Goal: Information Seeking & Learning: Check status

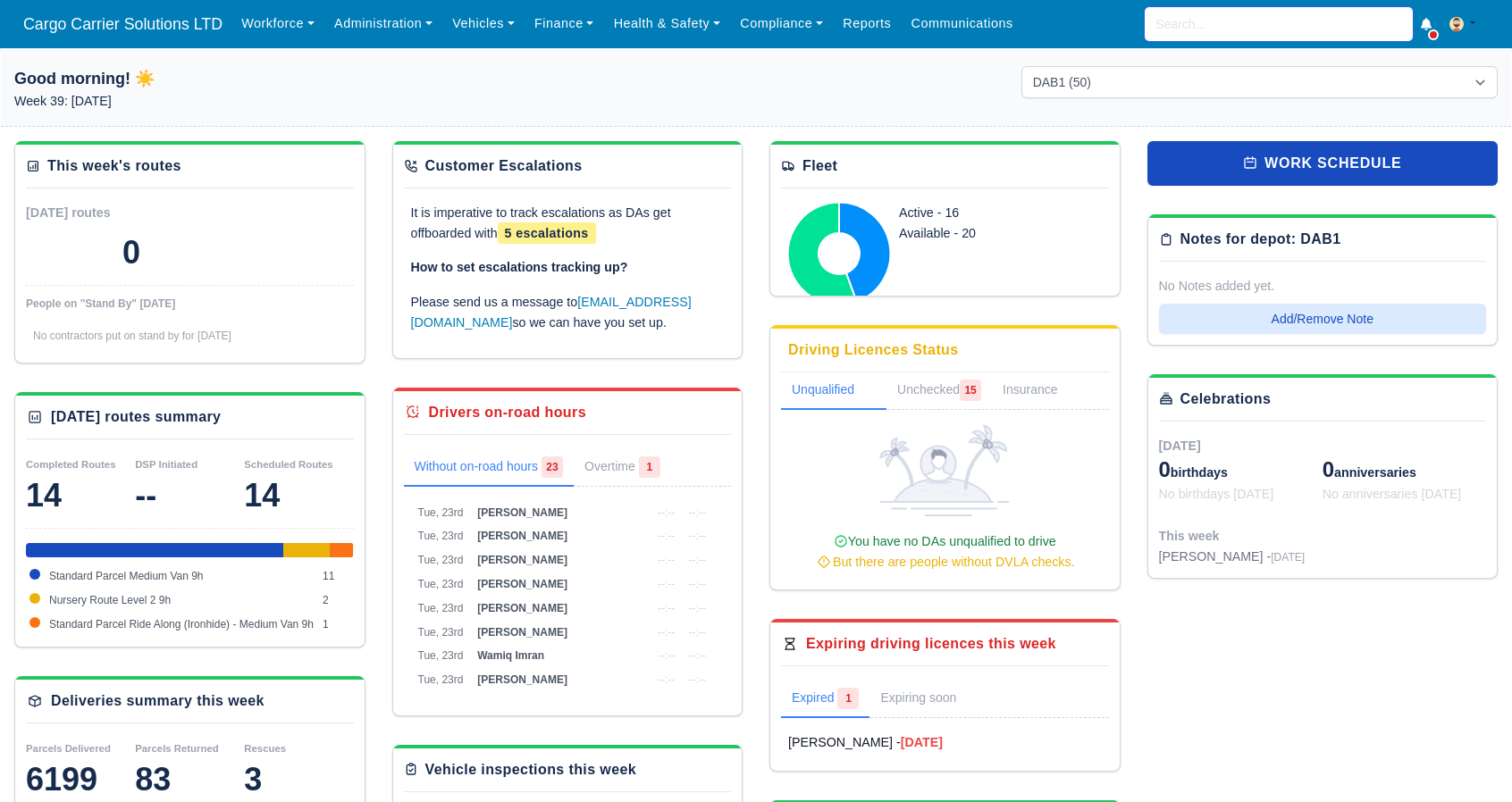
click at [1235, 22] on input "search" at bounding box center [1279, 24] width 268 height 34
click at [527, 13] on link "Finance" at bounding box center [564, 23] width 80 height 35
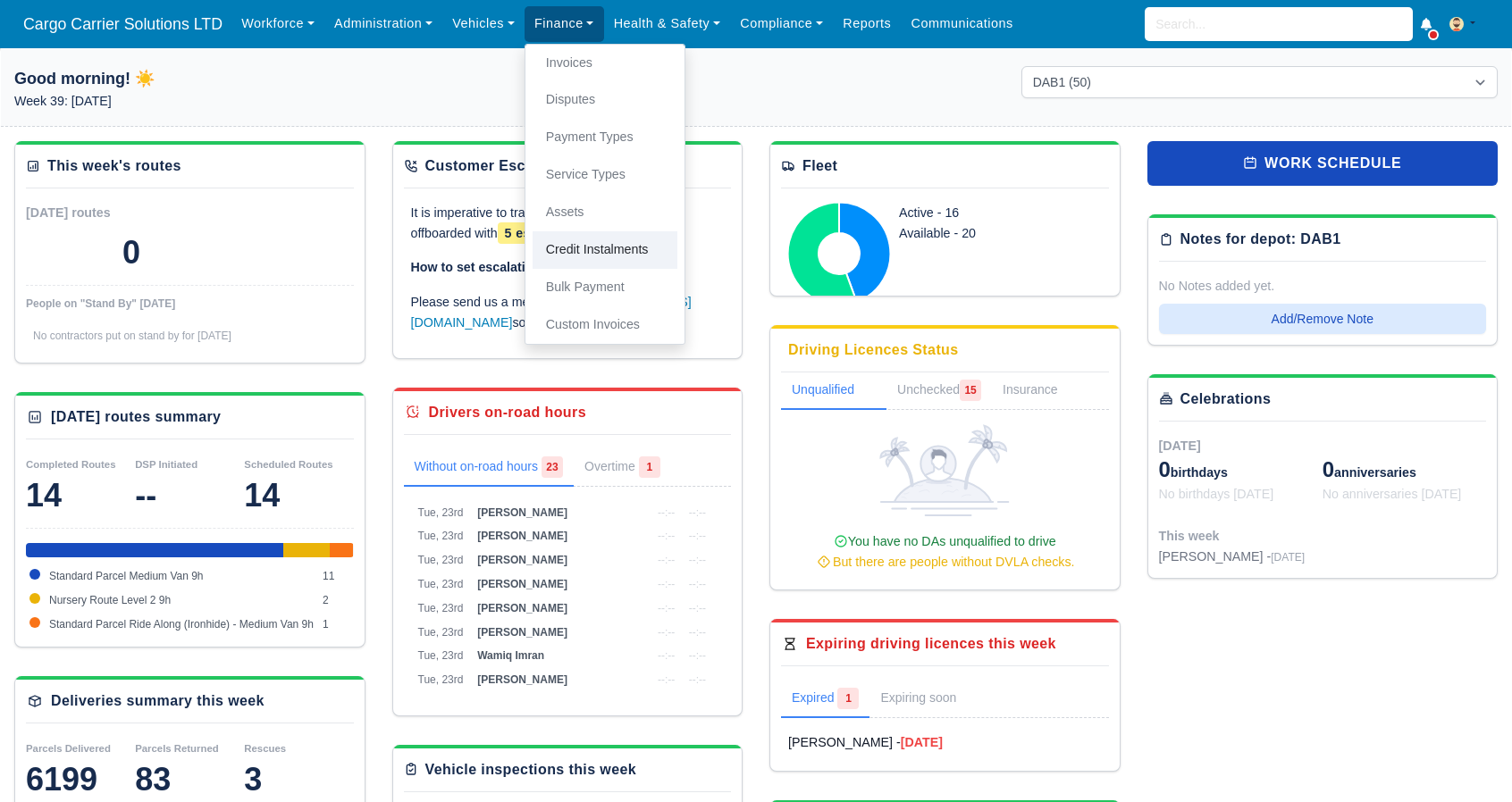
click at [575, 232] on link "Credit Instalments" at bounding box center [605, 250] width 144 height 37
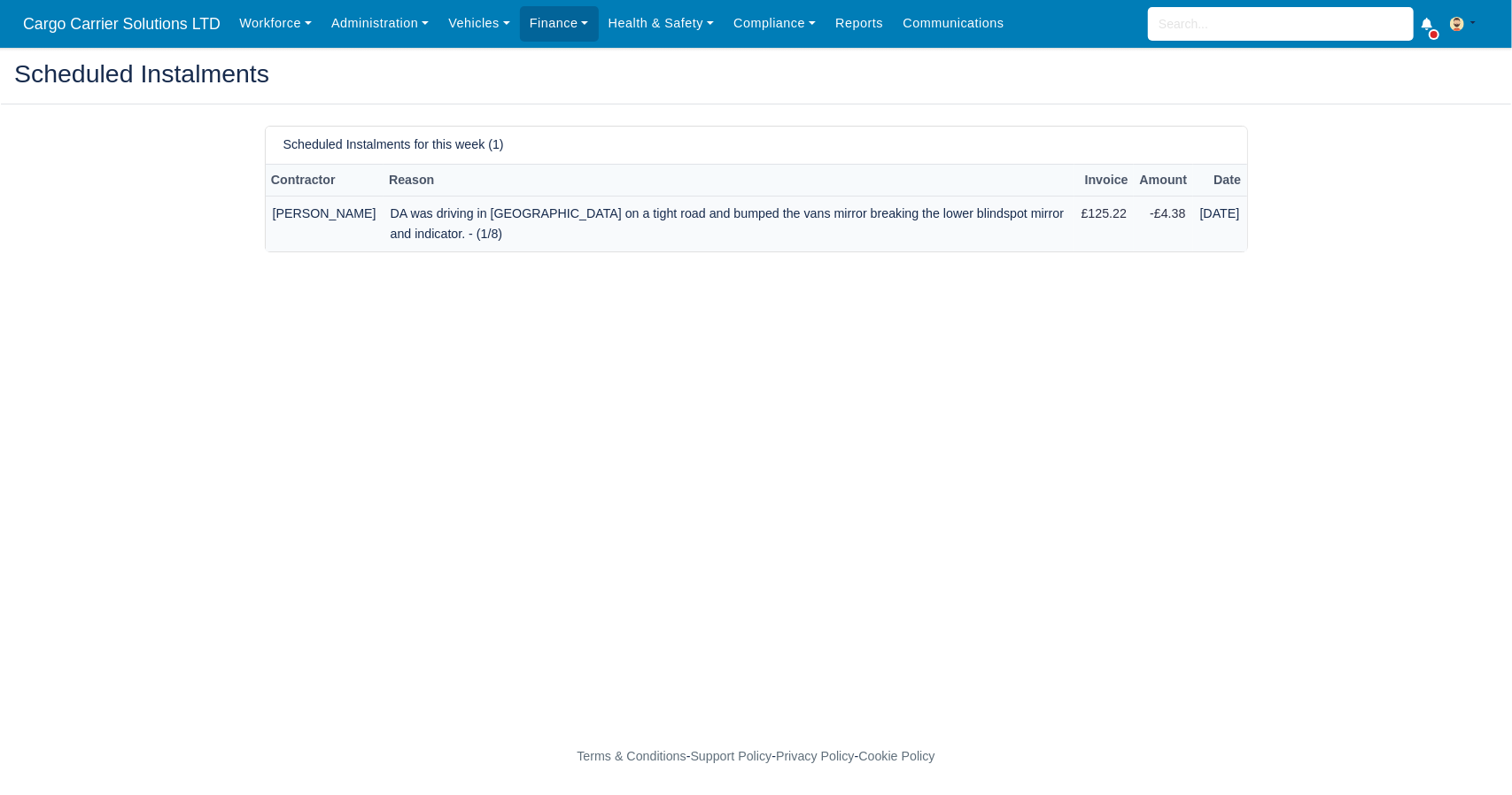
click at [699, 212] on td "DA was driving in Rosemount on a tight road and bumped the vans mirror breaking…" at bounding box center [730, 224] width 691 height 55
click at [305, 231] on td "[PERSON_NAME]" at bounding box center [324, 224] width 118 height 55
click at [250, 16] on link "Workforce" at bounding box center [275, 23] width 92 height 34
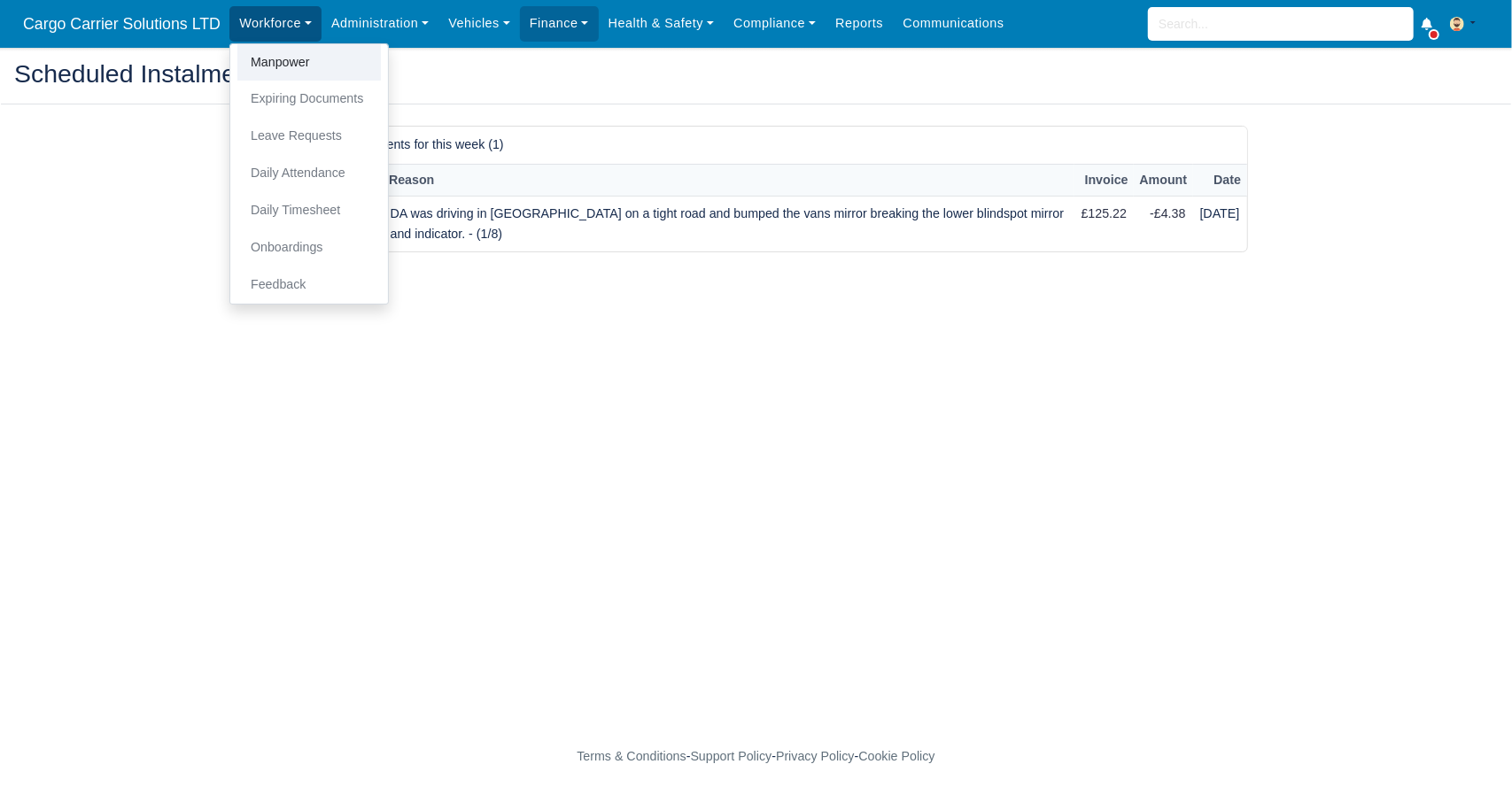
click at [257, 64] on link "Manpower" at bounding box center [309, 63] width 143 height 37
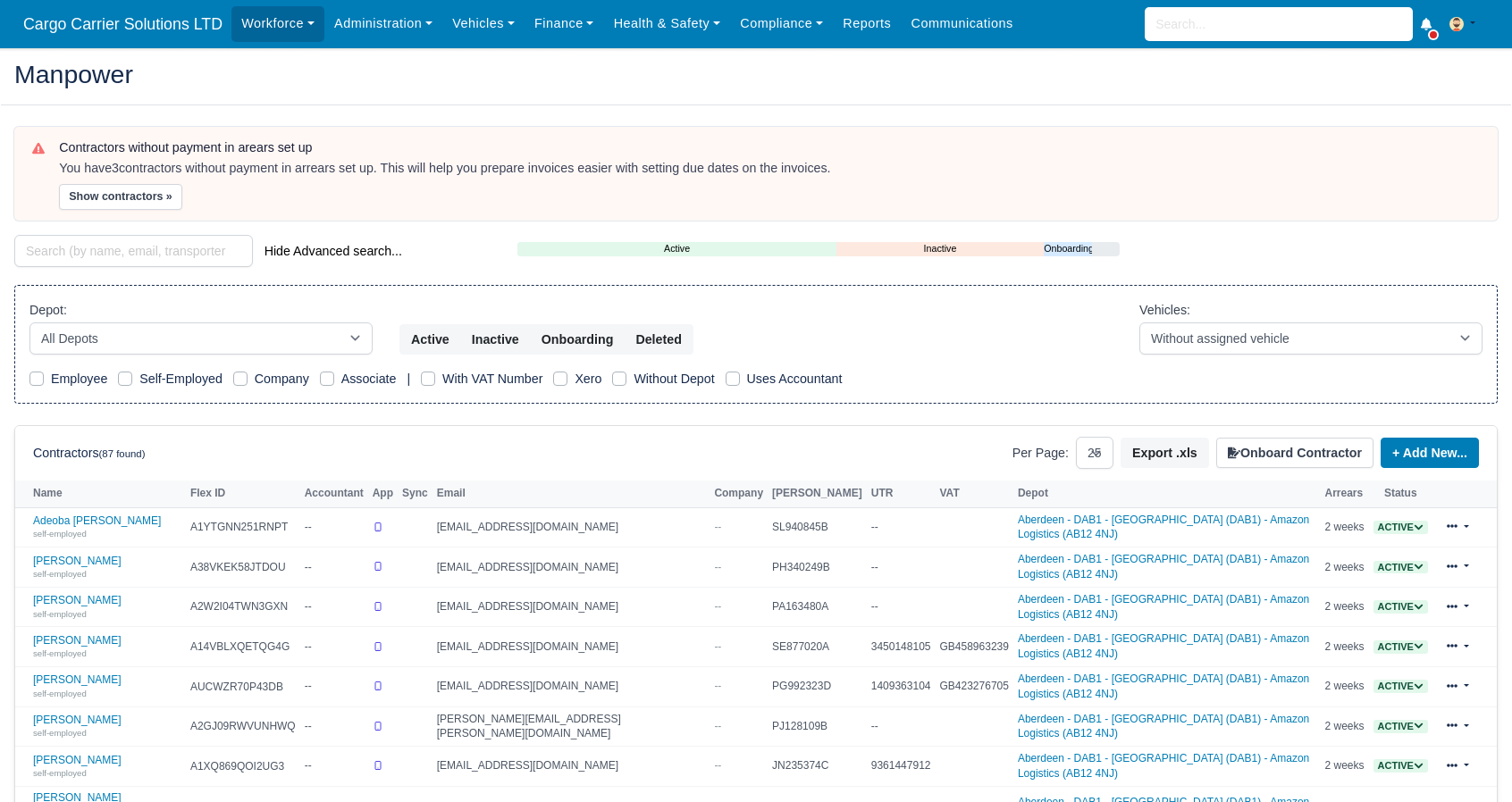
select select "25"
click at [1182, 22] on input "search" at bounding box center [1279, 24] width 268 height 34
click at [97, 242] on input "search" at bounding box center [133, 251] width 239 height 32
click at [61, 634] on link "Andris Rubenis self-employed" at bounding box center [107, 647] width 148 height 26
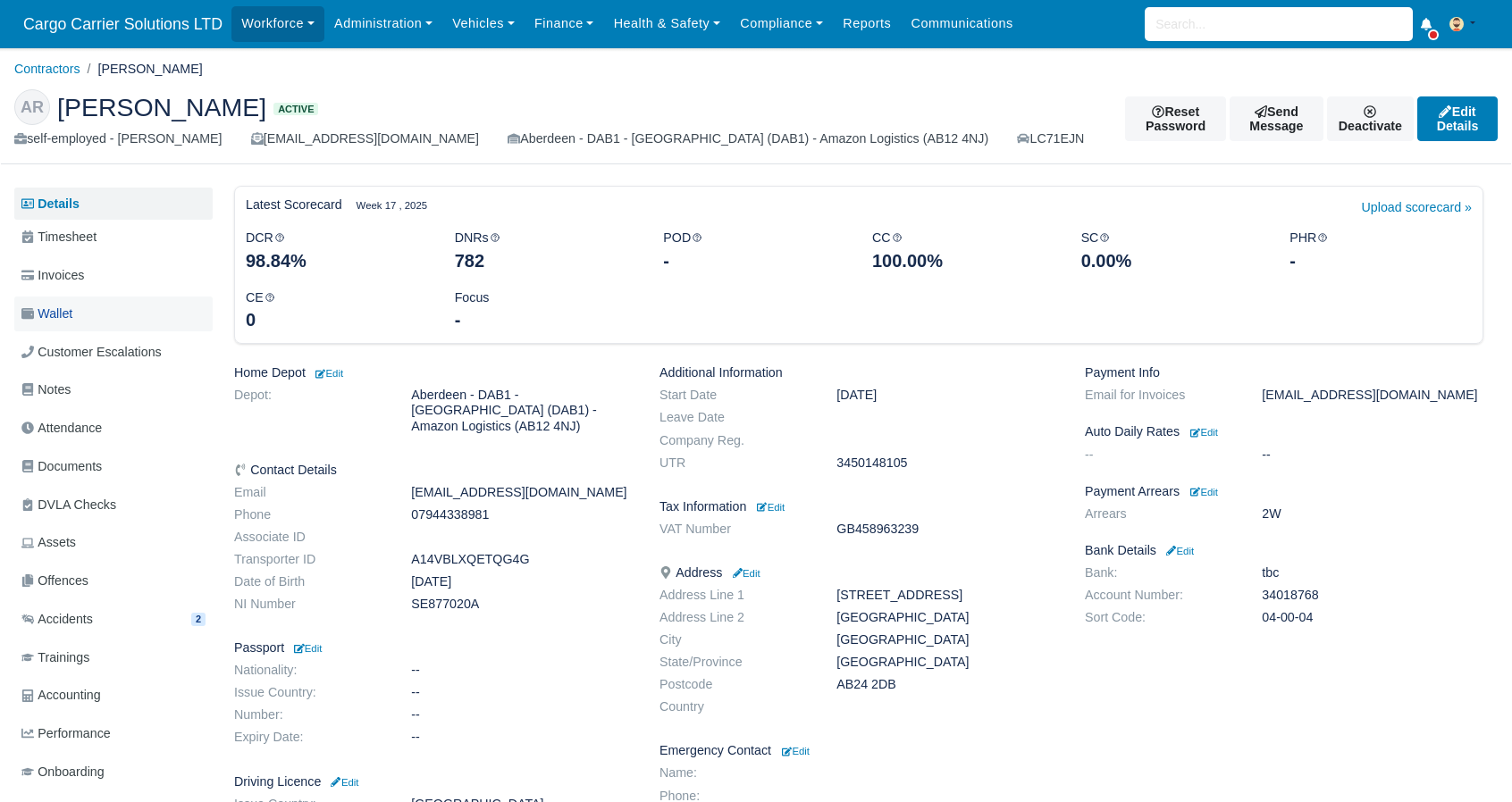
click at [88, 320] on link "Wallet" at bounding box center [113, 313] width 199 height 35
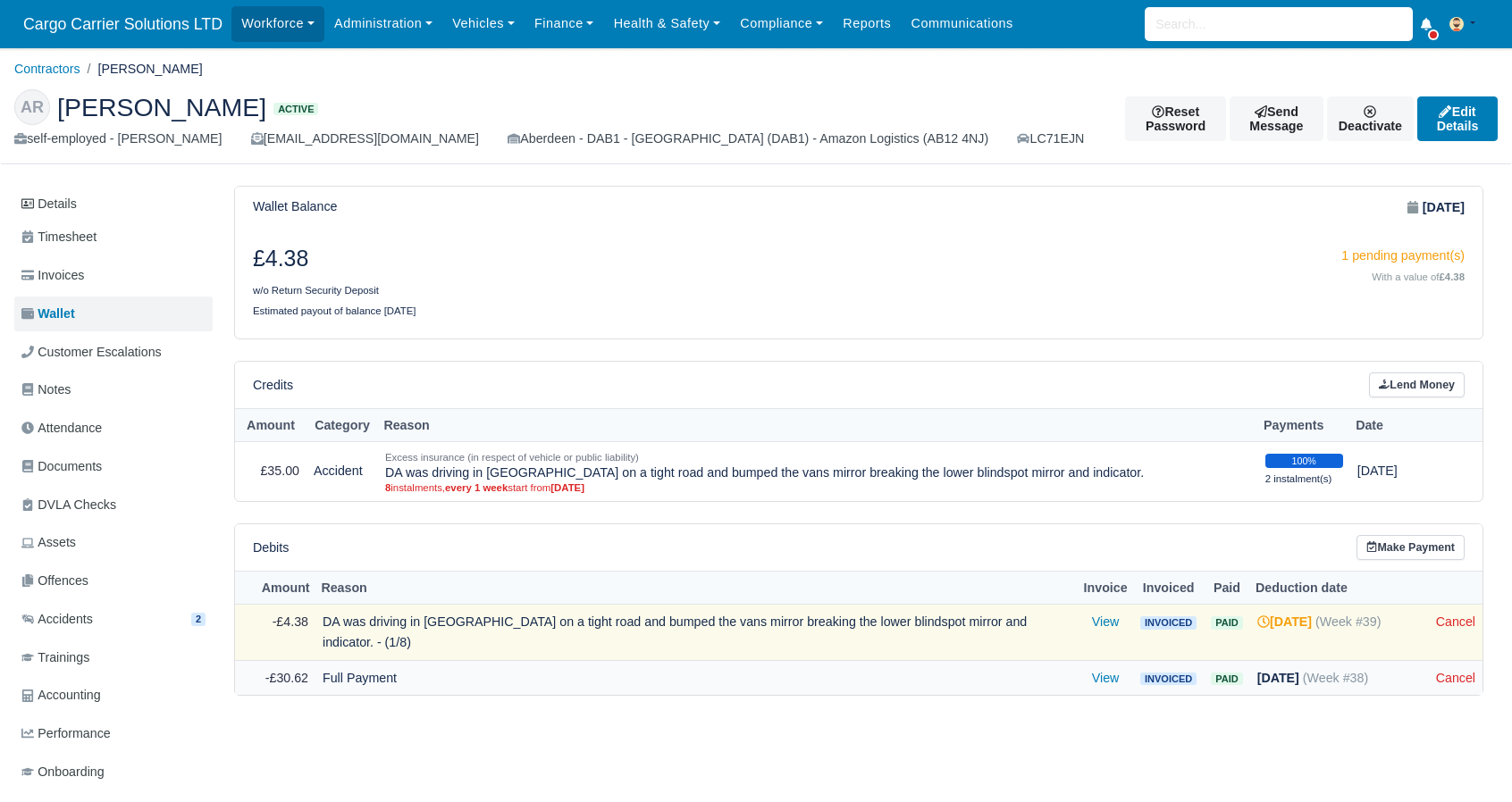
click at [1299, 671] on strong "[DATE]" at bounding box center [1278, 677] width 42 height 14
